Goal: Transaction & Acquisition: Purchase product/service

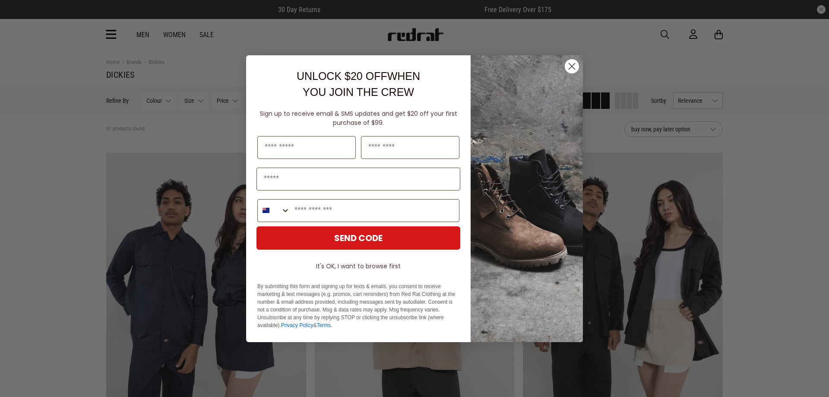
click at [572, 67] on circle "Close dialog" at bounding box center [572, 66] width 14 height 14
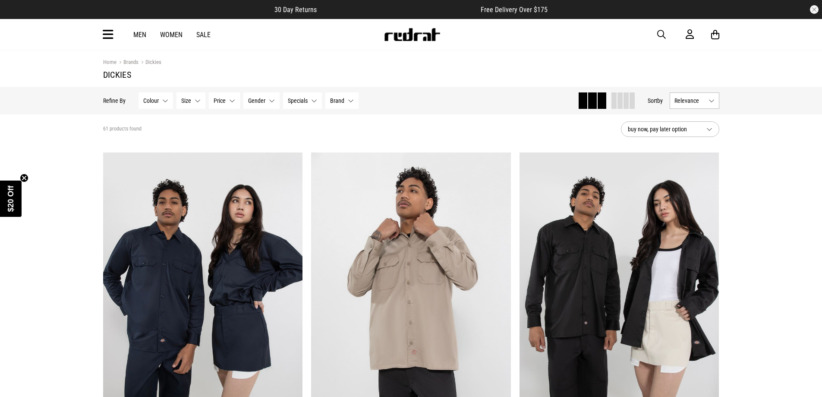
click at [265, 103] on button "Gender None selected" at bounding box center [261, 100] width 36 height 16
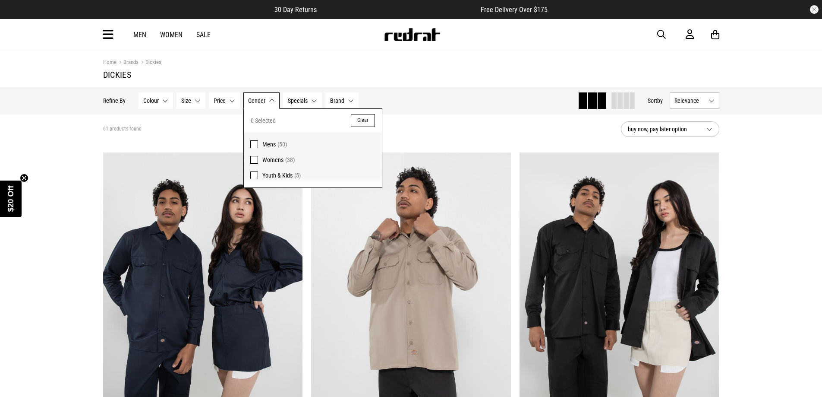
click at [252, 146] on span at bounding box center [254, 144] width 8 height 8
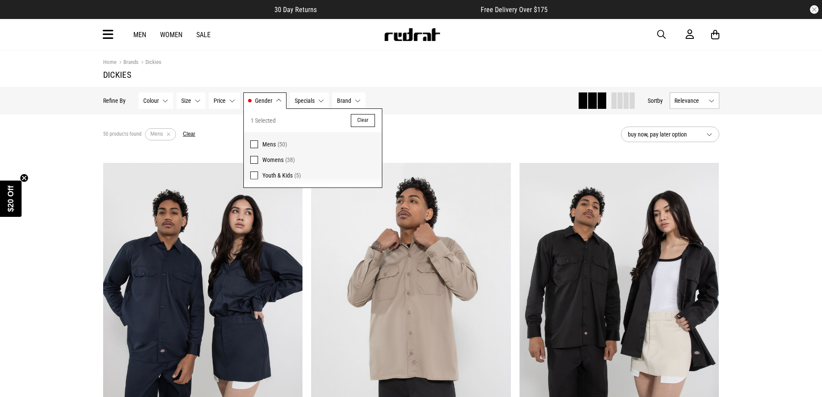
click at [458, 102] on div "Hide Refine s Refine By Filters Colour None selected Colour 0 Selected Clear Be…" at bounding box center [337, 100] width 468 height 19
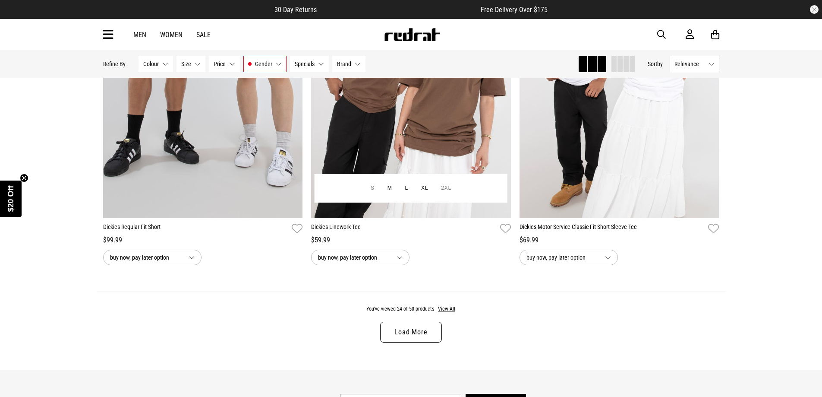
scroll to position [2676, 0]
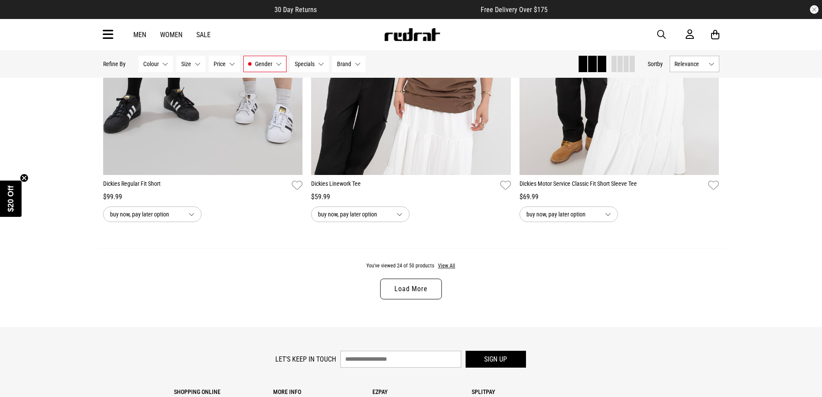
click at [420, 297] on link "Load More" at bounding box center [410, 288] width 61 height 21
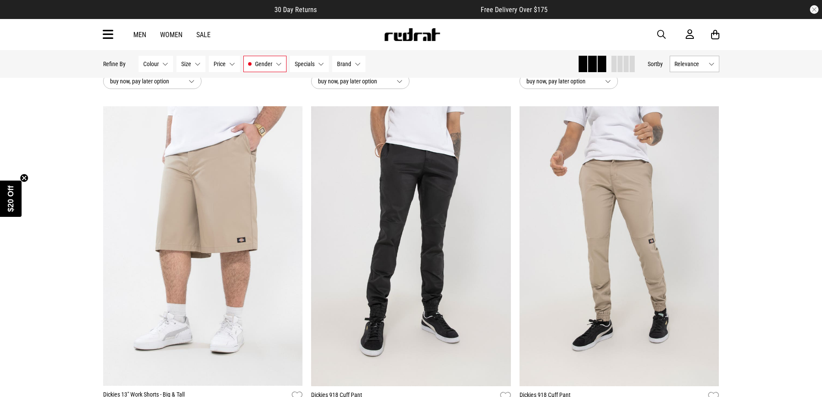
scroll to position [3885, 0]
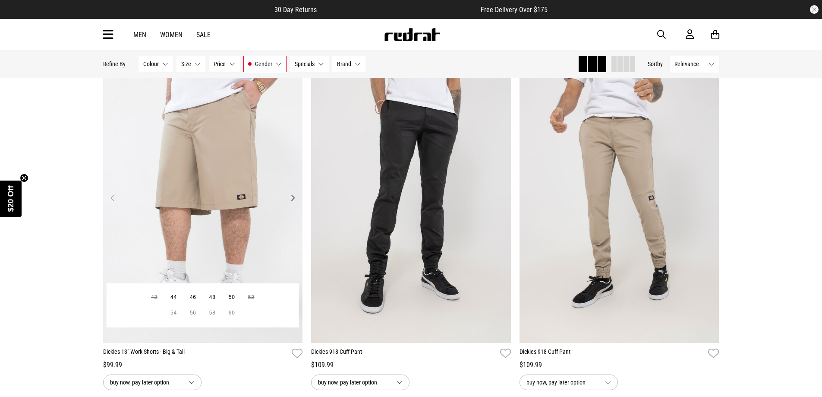
click at [246, 196] on img at bounding box center [203, 203] width 200 height 280
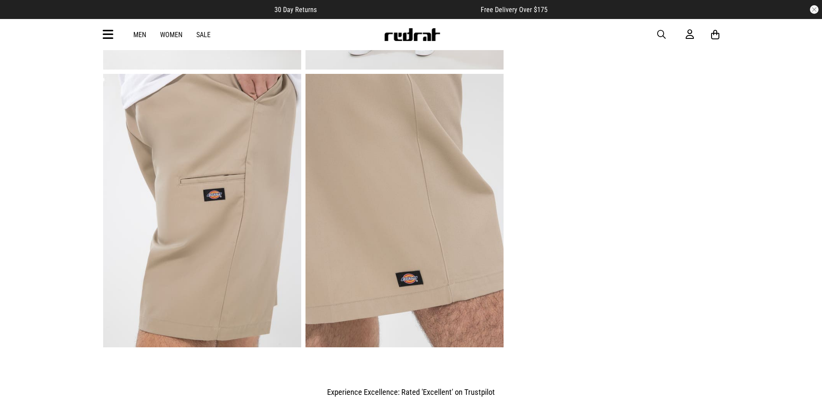
scroll to position [302, 0]
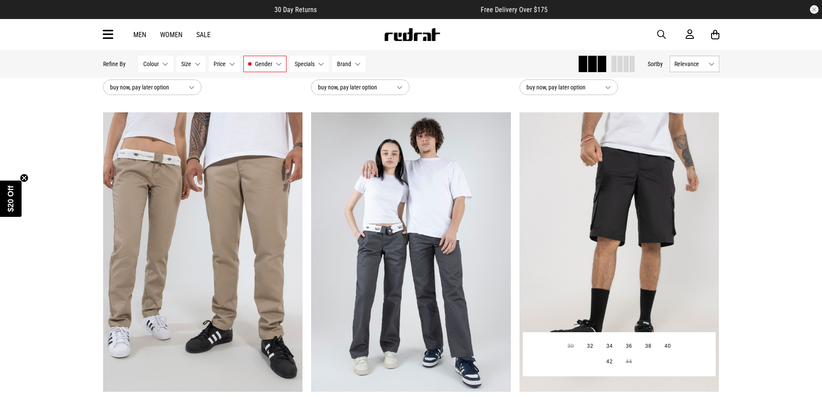
scroll to position [1818, 0]
